Goal: Contribute content

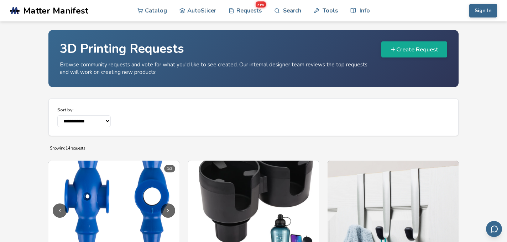
click at [254, 65] on p "Browse community requests and vote for what you'd like to see created. Our inte…" at bounding box center [216, 68] width 313 height 15
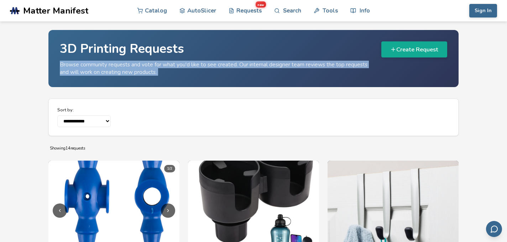
click at [254, 65] on p "Browse community requests and vote for what you'd like to see created. Our inte…" at bounding box center [216, 68] width 313 height 15
click at [409, 50] on button "Create Request" at bounding box center [415, 49] width 66 height 16
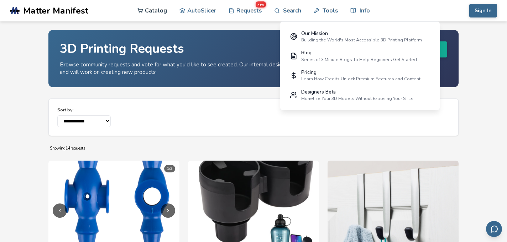
click at [157, 14] on link "Catalog" at bounding box center [152, 10] width 30 height 21
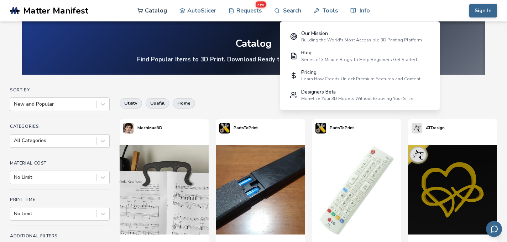
scroll to position [1, 0]
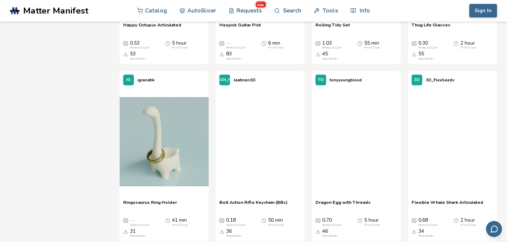
scroll to position [1138, 0]
